Goal: Transaction & Acquisition: Purchase product/service

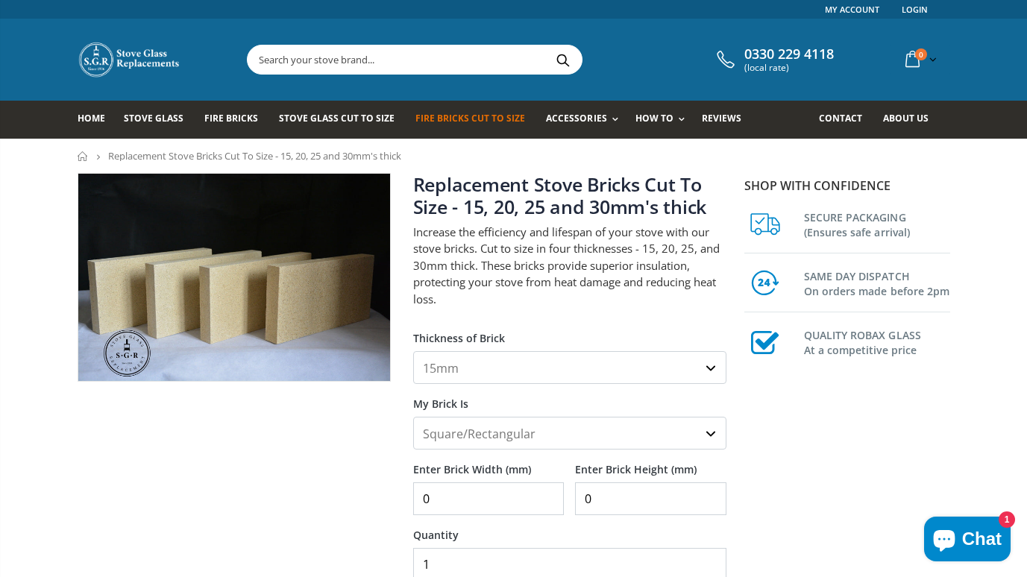
click at [569, 373] on select "15mm 20mm 25mm 30mm" at bounding box center [569, 367] width 313 height 33
select select "30mm"
click at [413, 351] on select "15mm 20mm 25mm 30mm" at bounding box center [569, 367] width 313 height 33
drag, startPoint x: 513, startPoint y: 456, endPoint x: 512, endPoint y: 445, distance: 11.2
click at [512, 453] on label "Enter Brick Width (mm)" at bounding box center [488, 463] width 151 height 27
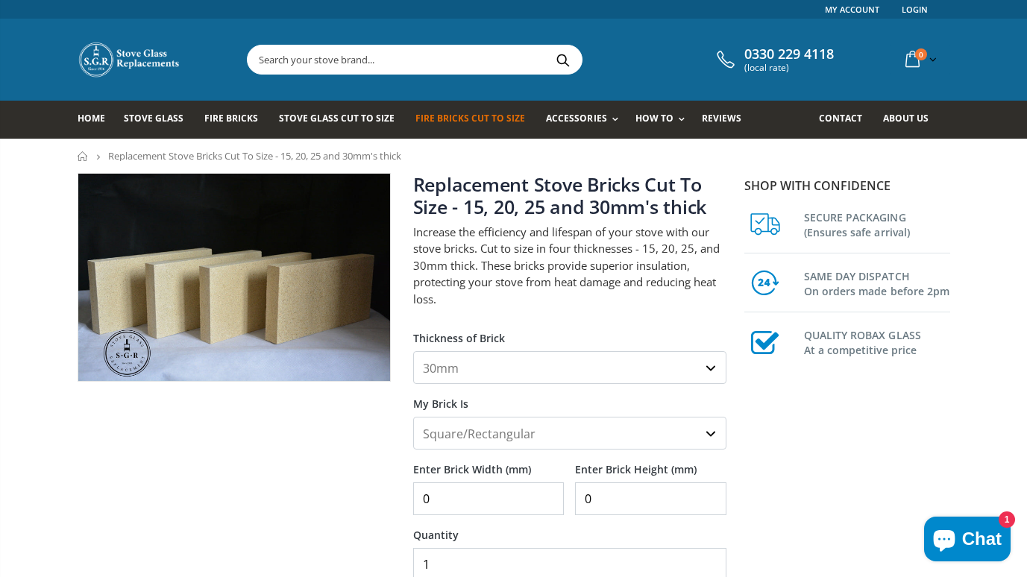
click at [512, 482] on input "0" at bounding box center [488, 498] width 151 height 33
click at [512, 441] on select "Square/Rectangular Shaped (+£8)" at bounding box center [569, 433] width 313 height 33
select select "shaped"
click at [413, 417] on select "Square/Rectangular Shaped (+£8)" at bounding box center [569, 433] width 313 height 33
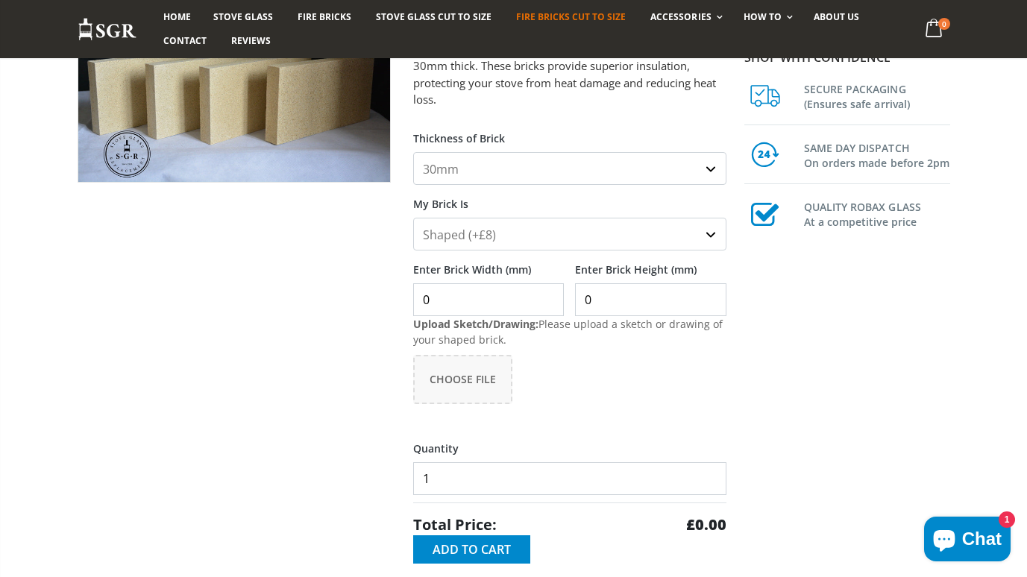
scroll to position [224, 0]
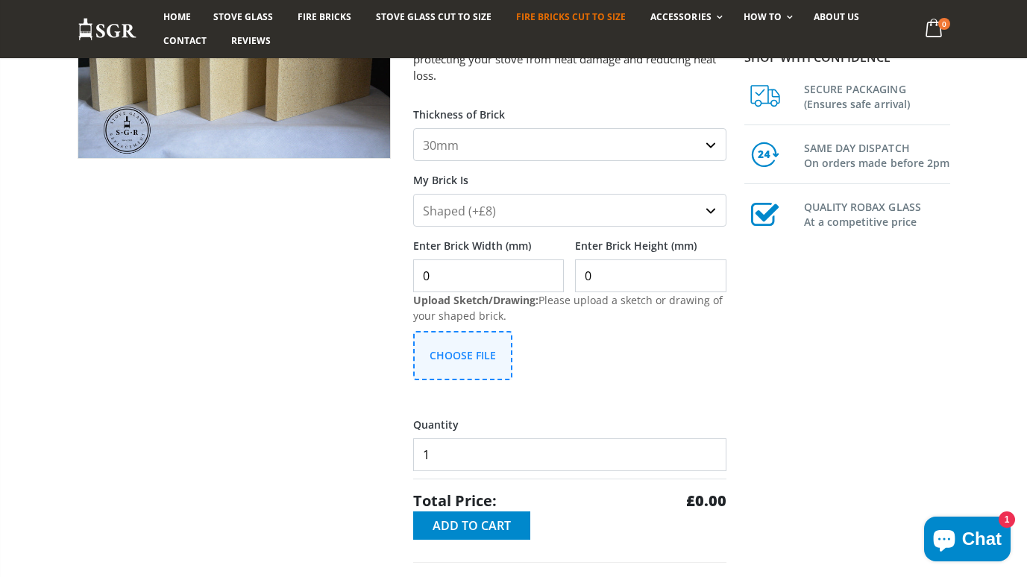
click at [450, 349] on span "Choose File" at bounding box center [462, 355] width 66 height 14
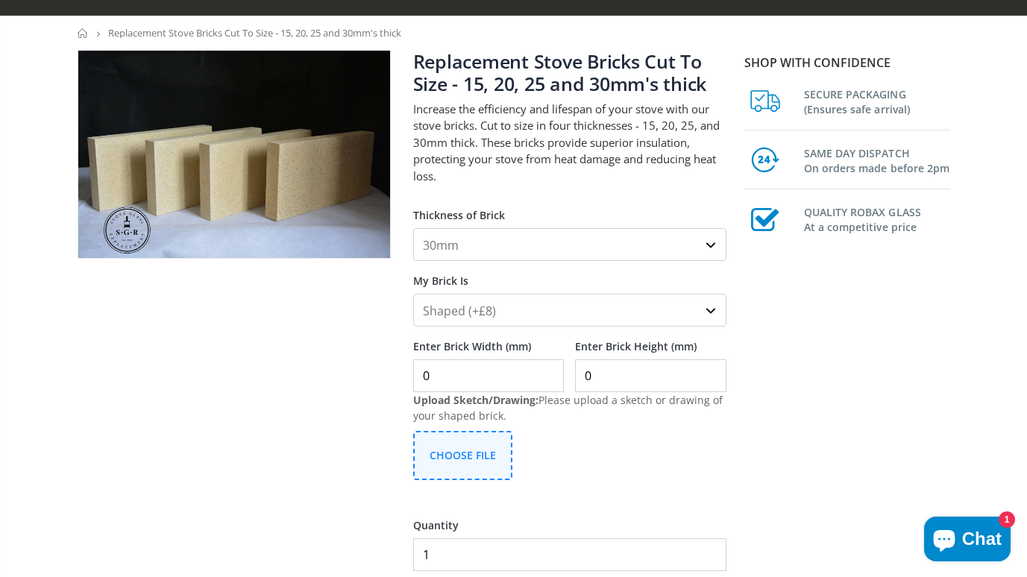
scroll to position [149, 0]
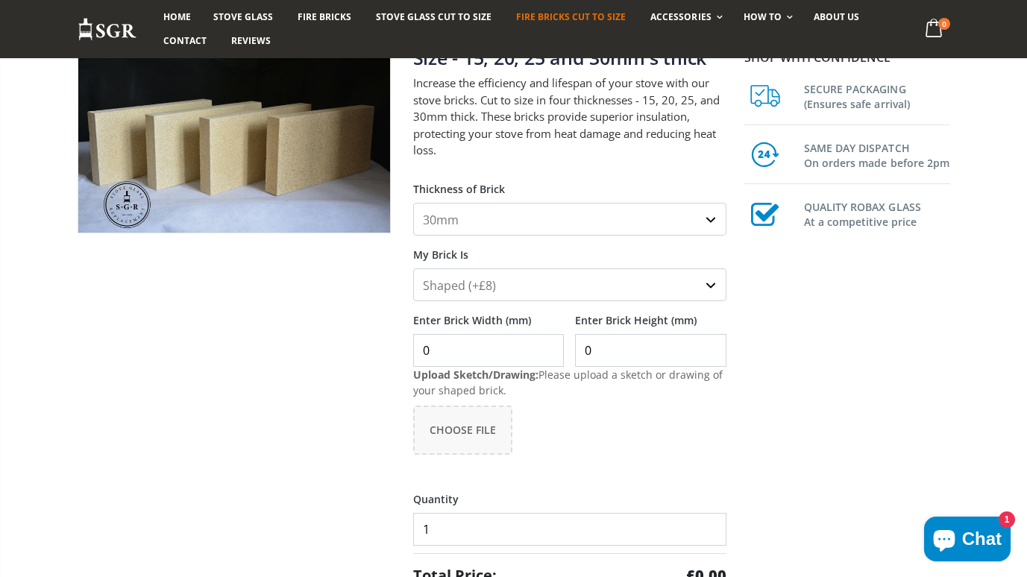
drag, startPoint x: 485, startPoint y: 351, endPoint x: 407, endPoint y: 356, distance: 77.7
click at [407, 356] on div "Replacement Stove Bricks Cut To Size - 15, 20, 25 and 30mm's thick Increase the…" at bounding box center [569, 424] width 335 height 801
type input "300"
click at [619, 352] on input "0" at bounding box center [650, 350] width 151 height 33
type input "240"
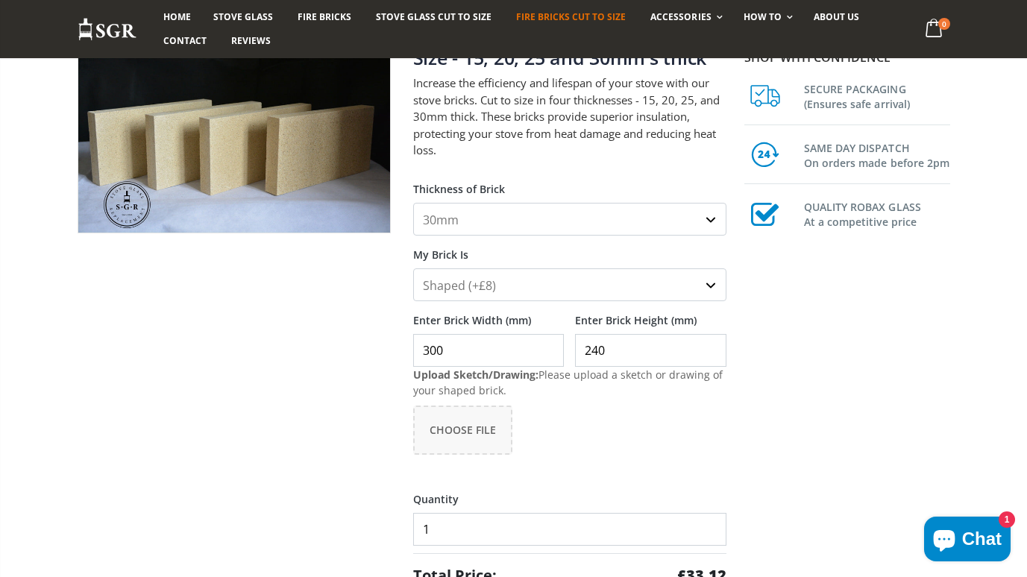
click at [710, 437] on div "Choose File ×" at bounding box center [569, 439] width 313 height 67
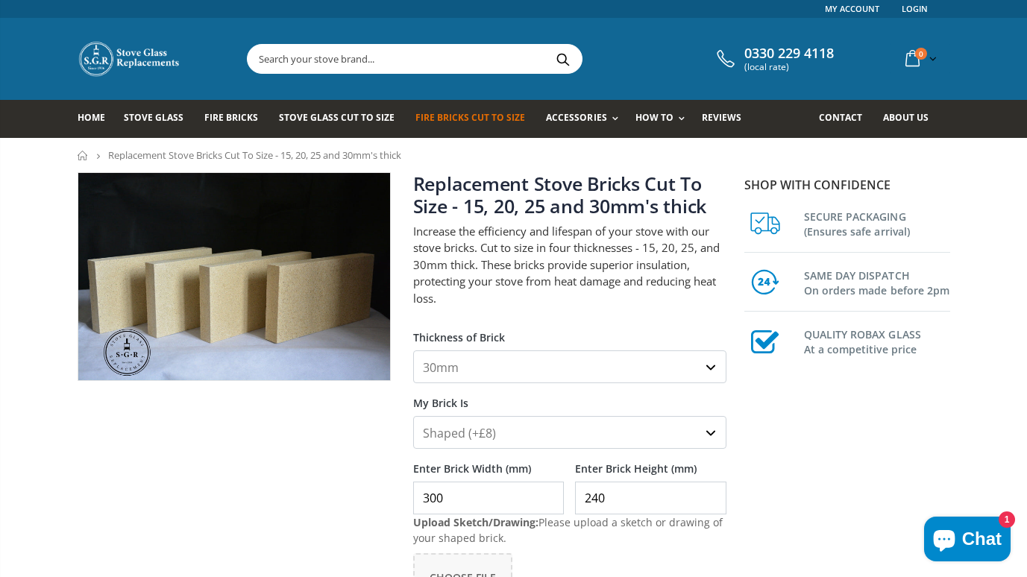
scroll to position [0, 0]
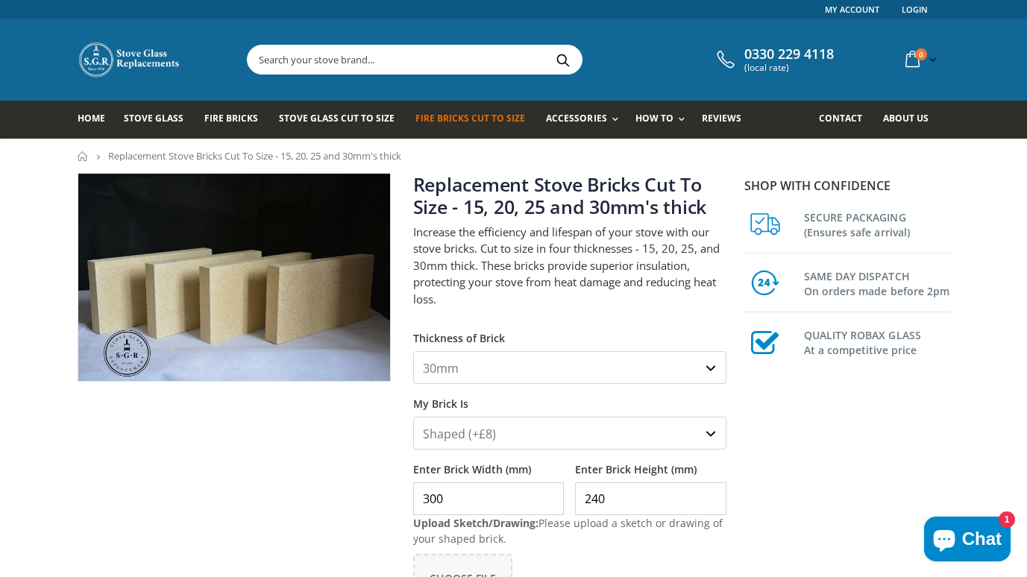
click at [583, 429] on select "Square/Rectangular Shaped (+£8)" at bounding box center [569, 433] width 313 height 33
select select "square-rectangular"
click at [413, 417] on select "Square/Rectangular Shaped (+£8)" at bounding box center [569, 433] width 313 height 33
click at [289, 483] on div at bounding box center [233, 516] width 335 height 687
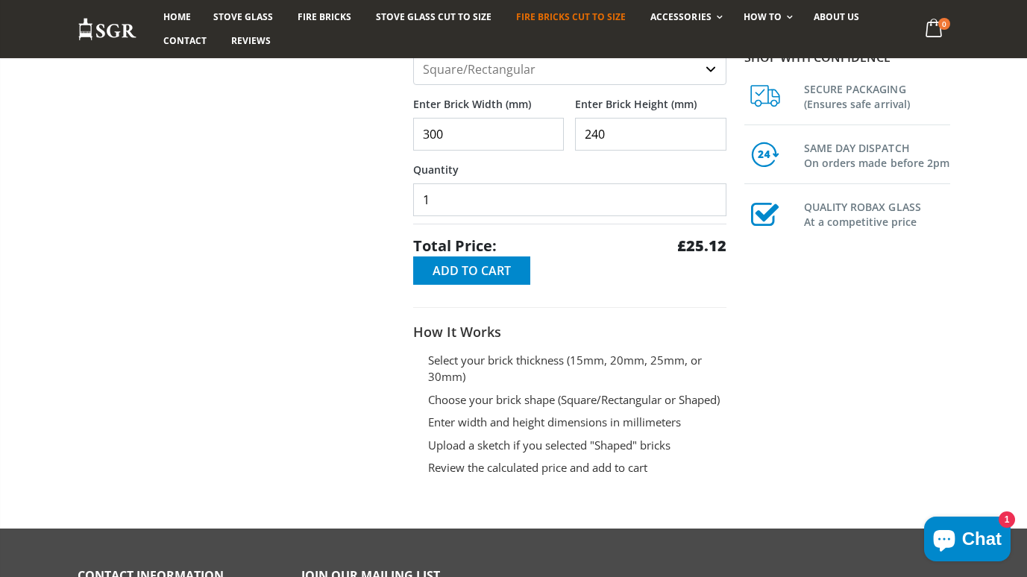
scroll to position [373, 0]
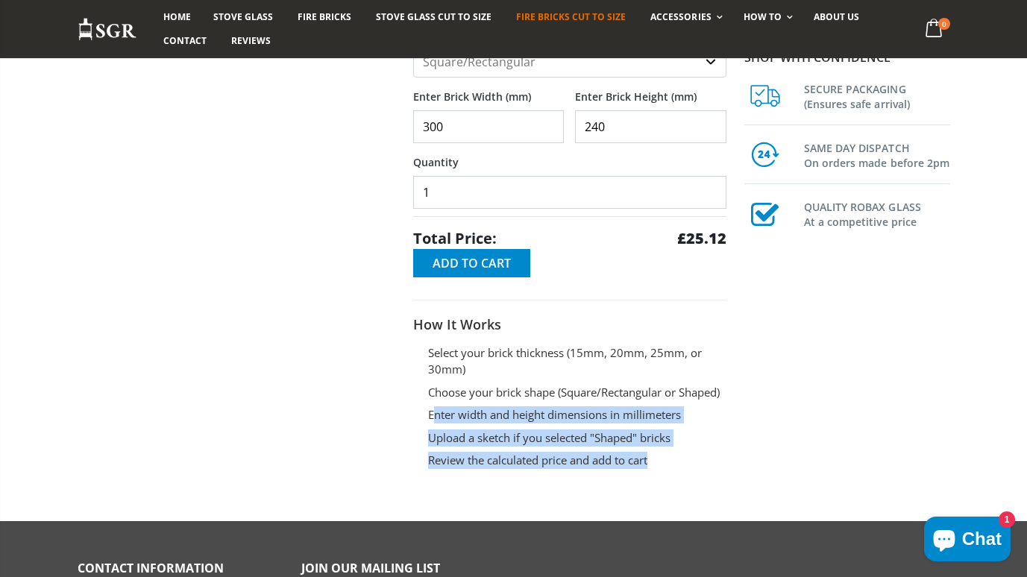
drag, startPoint x: 432, startPoint y: 413, endPoint x: 706, endPoint y: 451, distance: 276.2
click at [706, 451] on ol "Select your brick thickness (15mm, 20mm, 25mm, or 30mm) Choose your brick shape…" at bounding box center [569, 406] width 313 height 125
drag, startPoint x: 706, startPoint y: 451, endPoint x: 687, endPoint y: 466, distance: 23.9
click at [687, 466] on li "Review the calculated price and add to cart" at bounding box center [577, 460] width 298 height 17
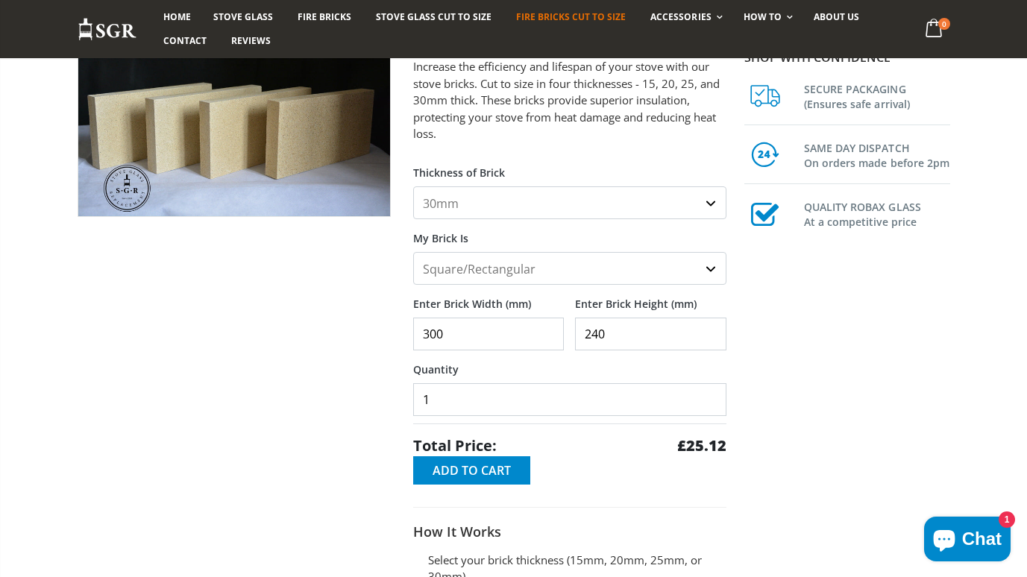
scroll to position [149, 0]
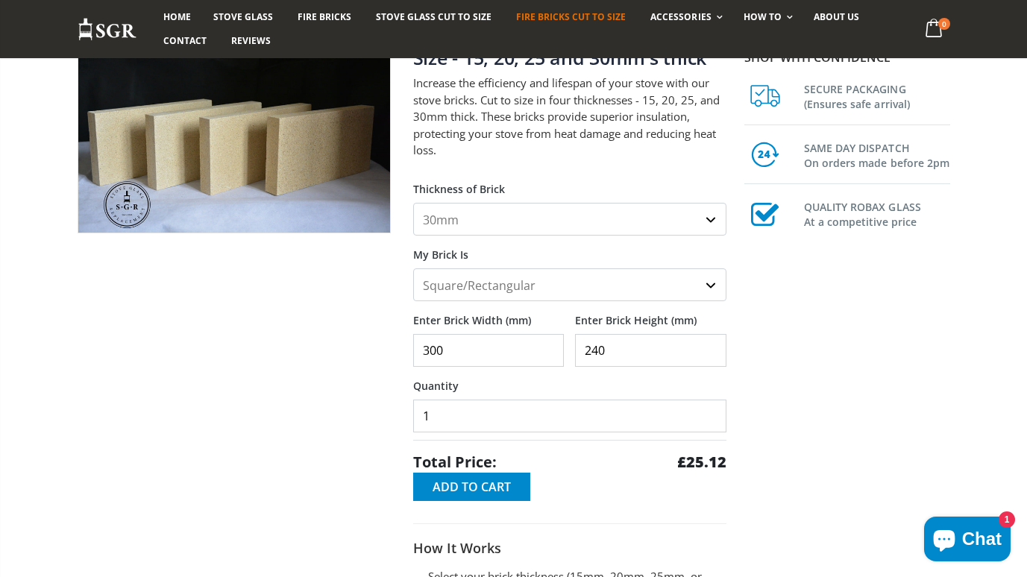
click at [690, 277] on select "Square/Rectangular Shaped (+£8)" at bounding box center [569, 284] width 313 height 33
click at [746, 313] on div "Shop with confidence SECURE PACKAGING (Ensures safe arrival) SAME DAY DISPATCH …" at bounding box center [849, 384] width 224 height 721
